Goal: Transaction & Acquisition: Purchase product/service

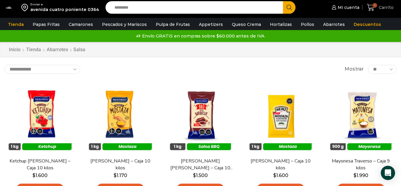
click at [372, 7] on icon at bounding box center [371, 8] width 8 height 8
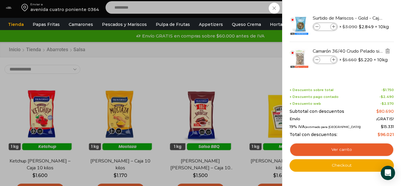
click at [389, 49] on img "Eliminar Camarón 36/40 Crudo Pelado sin Vena - Bronze - Caja 10 kg del carrito" at bounding box center [387, 50] width 5 height 5
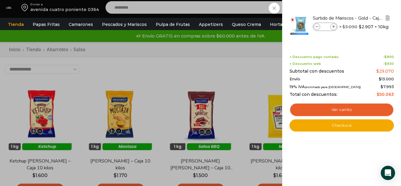
click at [389, 17] on img "Eliminar Surtido de Mariscos - Gold - Caja 10 kg del carrito" at bounding box center [387, 17] width 5 height 5
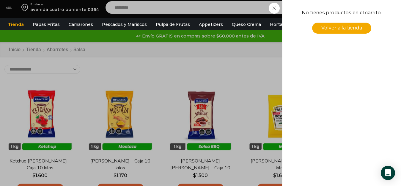
click at [326, 29] on span "Volver a la tienda" at bounding box center [342, 28] width 41 height 6
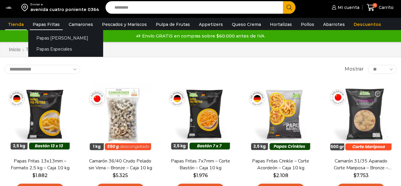
click at [47, 22] on link "Papas Fritas" at bounding box center [46, 24] width 33 height 11
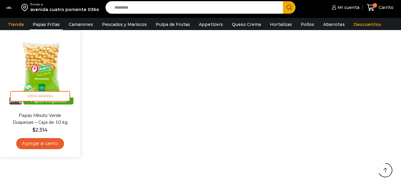
click at [44, 144] on link "Agregar al carrito" at bounding box center [40, 143] width 48 height 11
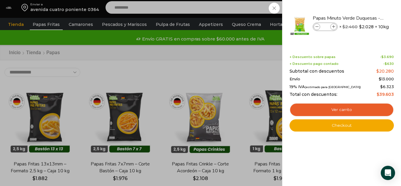
click at [366, 11] on div "1 Carrito 1 1 Shopping Cart *" at bounding box center [381, 8] width 30 height 14
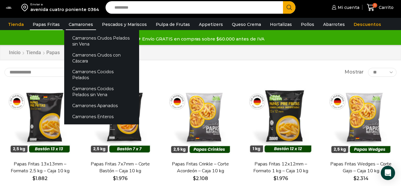
click at [76, 21] on link "Camarones" at bounding box center [81, 24] width 30 height 11
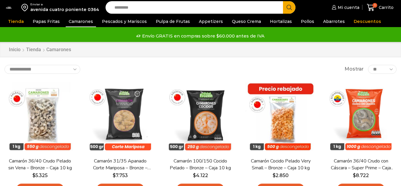
scroll to position [30, 0]
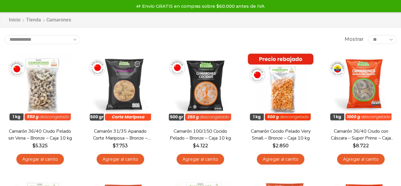
click at [75, 37] on select "**********" at bounding box center [42, 39] width 76 height 9
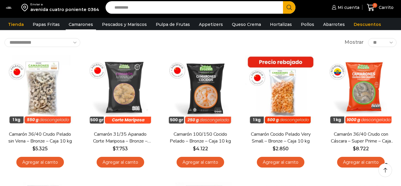
select select "*****"
click at [4, 38] on select "**********" at bounding box center [42, 42] width 76 height 9
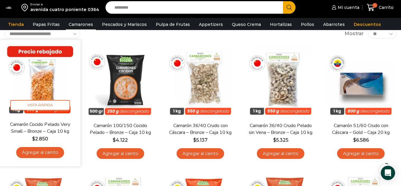
click at [49, 154] on link "Agregar al carrito" at bounding box center [40, 152] width 48 height 11
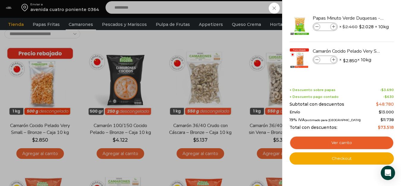
click at [366, 15] on div "2 Carrito 2 2 Shopping Cart *" at bounding box center [381, 8] width 30 height 14
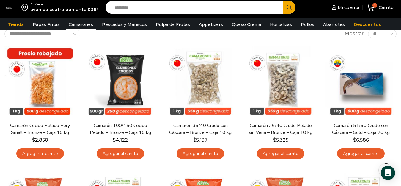
click at [121, 10] on input "Search input" at bounding box center [196, 7] width 169 height 12
type input "*******"
click at [283, 1] on button "Search" at bounding box center [289, 7] width 12 height 12
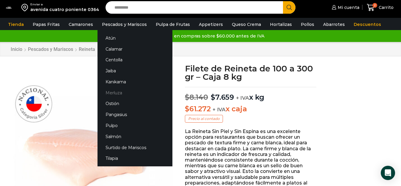
click at [115, 92] on link "Merluza" at bounding box center [135, 92] width 75 height 11
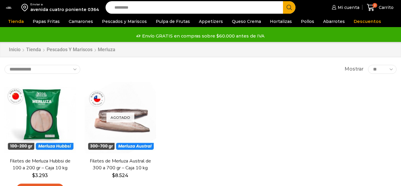
click at [46, 129] on img at bounding box center [39, 117] width 71 height 71
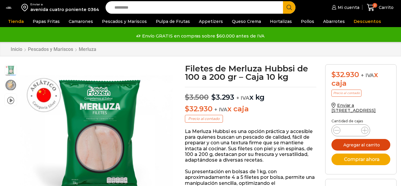
click at [355, 139] on button "Agregar al carrito" at bounding box center [361, 145] width 59 height 12
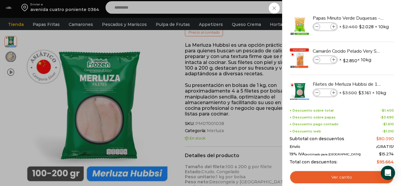
click at [366, 10] on div "3 Carrito 3 3 Shopping Cart *" at bounding box center [381, 8] width 30 height 14
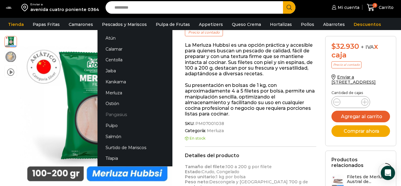
scroll to position [119, 0]
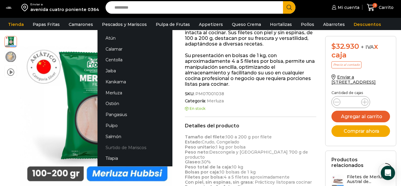
click at [122, 147] on link "Surtido de Mariscos" at bounding box center [135, 147] width 75 height 11
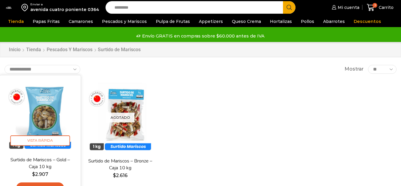
click at [40, 125] on img at bounding box center [40, 116] width 72 height 72
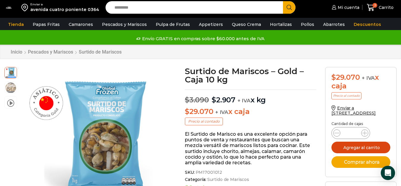
click at [359, 145] on button "Agregar al carrito" at bounding box center [361, 148] width 59 height 12
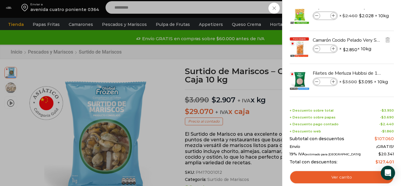
scroll to position [46, 0]
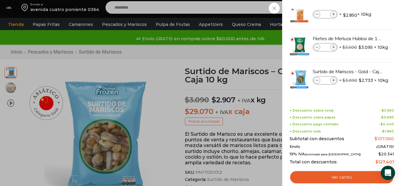
click at [366, 8] on div "4 Carrito 4 4 Shopping Cart *" at bounding box center [381, 8] width 30 height 14
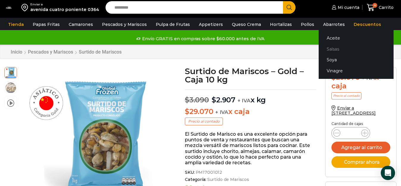
click at [325, 49] on link "Salsas" at bounding box center [356, 48] width 75 height 11
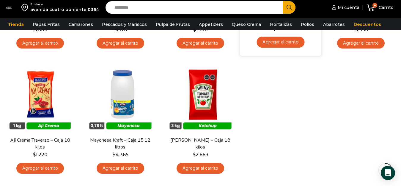
scroll to position [89, 0]
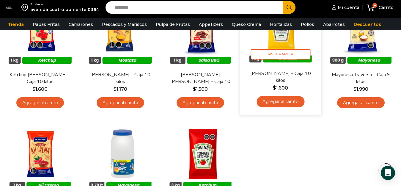
click at [293, 102] on link "Agregar al carrito" at bounding box center [281, 101] width 48 height 11
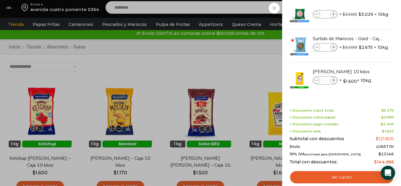
scroll to position [0, 0]
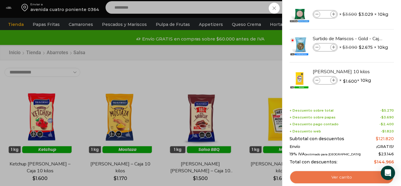
click at [316, 177] on link "Ver carrito" at bounding box center [342, 177] width 104 height 14
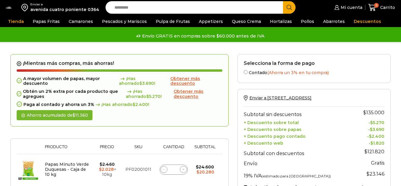
click at [183, 94] on span "Obtener más descuento" at bounding box center [189, 94] width 30 height 10
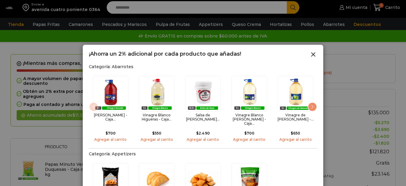
click at [314, 104] on div "Next slide" at bounding box center [313, 107] width 10 height 10
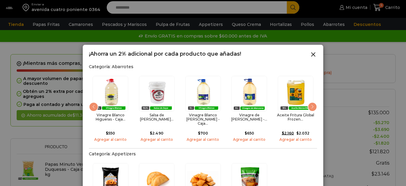
click at [314, 55] on icon at bounding box center [313, 54] width 7 height 7
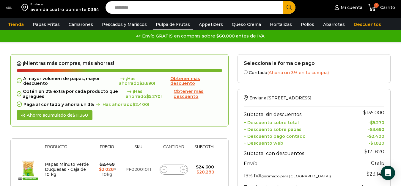
click at [181, 22] on link "Pulpa de Frutas" at bounding box center [173, 24] width 40 height 11
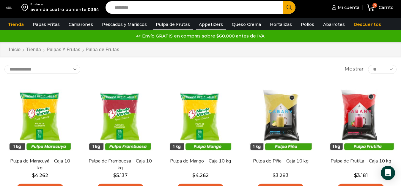
click at [203, 22] on link "Appetizers" at bounding box center [211, 24] width 30 height 11
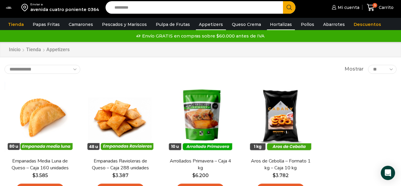
click at [272, 21] on link "Hortalizas" at bounding box center [281, 24] width 28 height 11
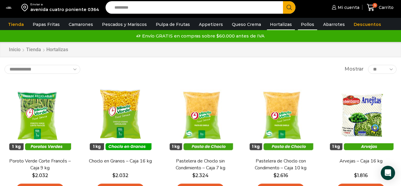
click at [298, 21] on link "Pollos" at bounding box center [307, 24] width 19 height 11
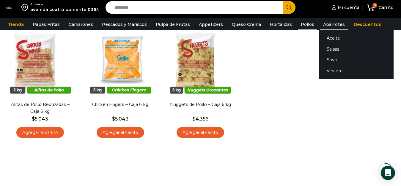
click at [327, 24] on link "Abarrotes" at bounding box center [334, 24] width 28 height 11
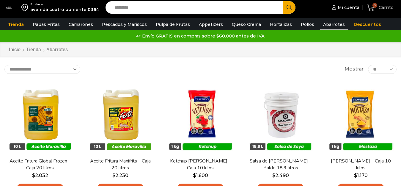
click at [373, 10] on icon at bounding box center [371, 7] width 8 height 7
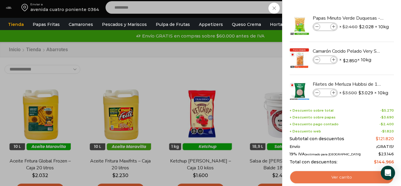
click at [359, 176] on link "Ver carrito" at bounding box center [342, 177] width 104 height 14
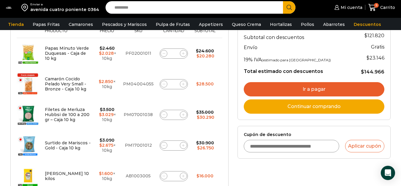
scroll to position [149, 0]
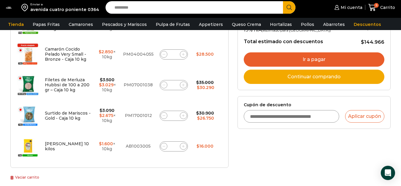
click at [182, 114] on icon at bounding box center [183, 115] width 3 height 3
type input "*"
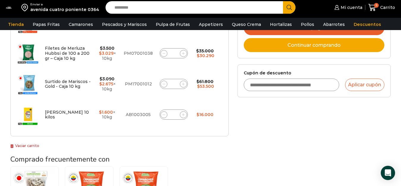
scroll to position [212, 0]
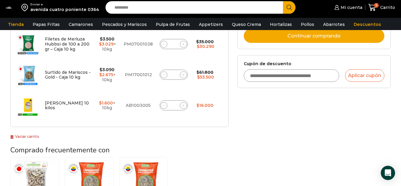
click at [163, 75] on icon at bounding box center [164, 74] width 3 height 3
type input "*"
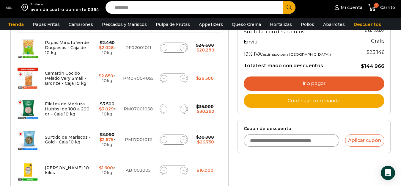
scroll to position [179, 0]
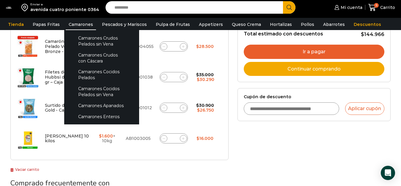
click at [81, 21] on link "Camarones" at bounding box center [81, 24] width 30 height 11
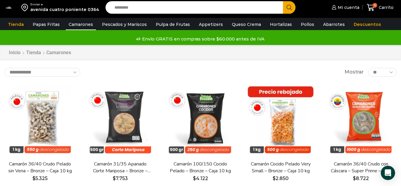
scroll to position [60, 0]
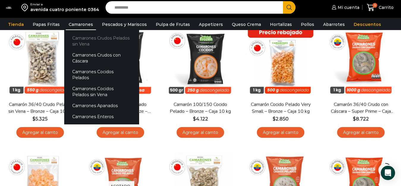
click at [87, 39] on link "Camarones Crudos Pelados sin Vena" at bounding box center [101, 40] width 75 height 17
click at [78, 40] on link "Camarones Crudos Pelados sin Vena" at bounding box center [101, 40] width 75 height 17
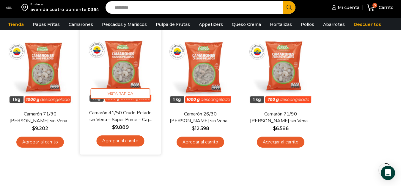
scroll to position [30, 0]
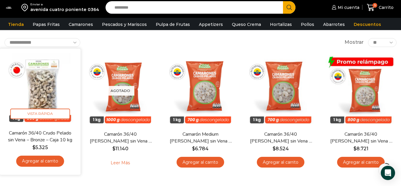
click at [48, 160] on link "Agregar al carrito" at bounding box center [40, 161] width 48 height 11
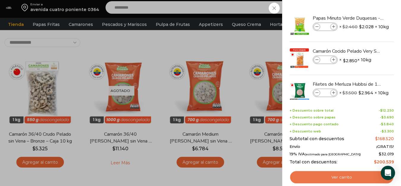
click at [333, 176] on link "Ver carrito" at bounding box center [342, 177] width 104 height 14
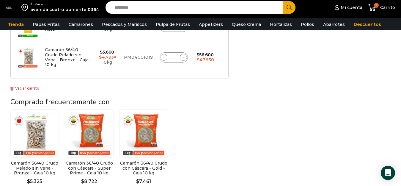
scroll to position [327, 0]
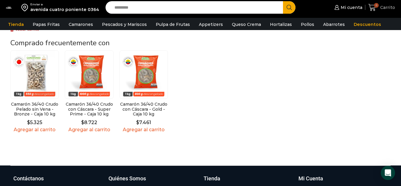
click at [377, 5] on span "6" at bounding box center [376, 5] width 5 height 5
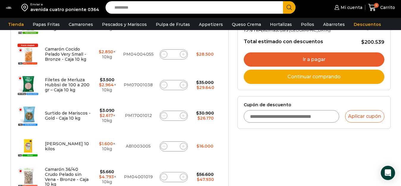
scroll to position [179, 0]
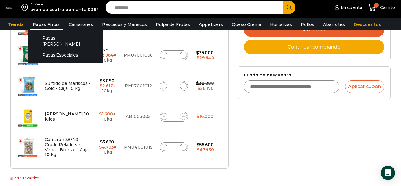
click at [46, 23] on link "Papas Fritas" at bounding box center [46, 24] width 33 height 11
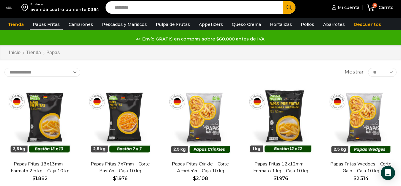
scroll to position [89, 0]
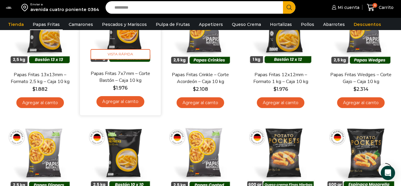
click at [119, 98] on link "Agregar al carrito" at bounding box center [120, 101] width 48 height 11
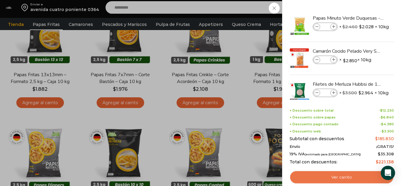
click at [372, 171] on link "Ver carrito" at bounding box center [342, 177] width 104 height 14
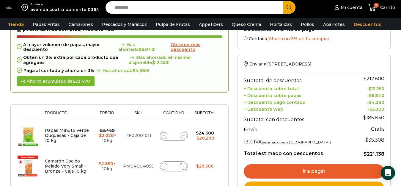
scroll to position [30, 0]
